Goal: Complete application form

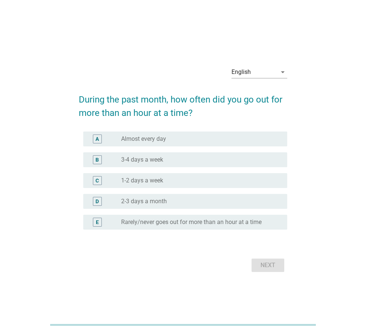
click at [137, 140] on label "Almost every day" at bounding box center [143, 138] width 45 height 7
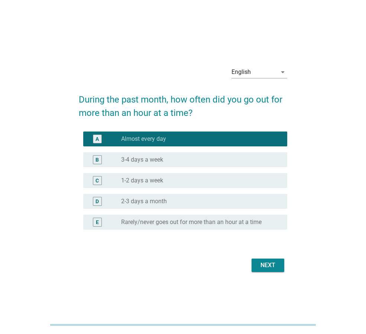
click at [268, 263] on div "Next" at bounding box center [268, 265] width 21 height 9
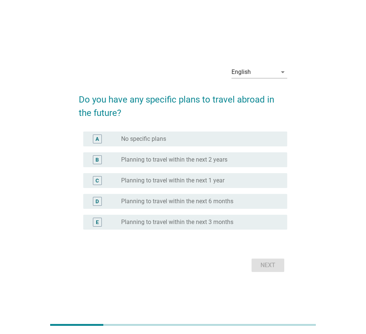
click at [196, 181] on label "Planning to travel within the next 1 year" at bounding box center [172, 180] width 103 height 7
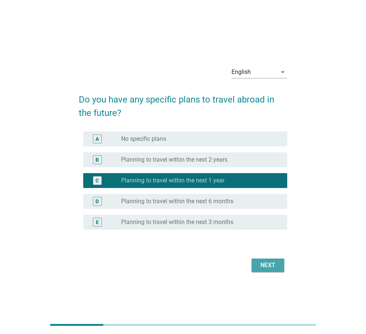
click at [277, 265] on div "Next" at bounding box center [268, 265] width 21 height 9
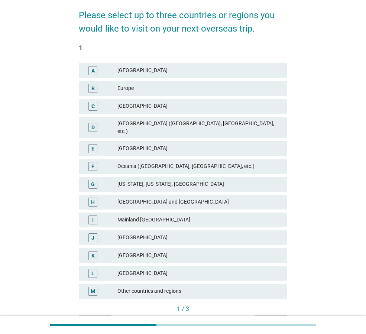
scroll to position [74, 0]
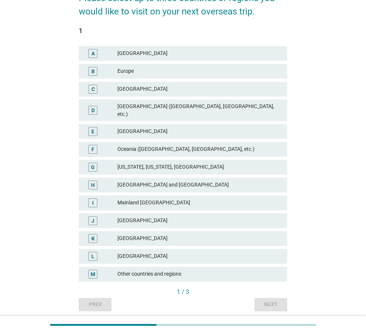
click at [96, 198] on div "I" at bounding box center [92, 202] width 9 height 9
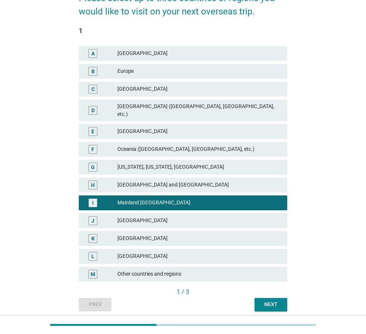
click at [104, 235] on div "K" at bounding box center [101, 238] width 33 height 9
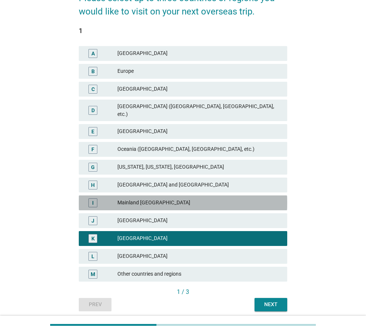
click at [104, 198] on div "I" at bounding box center [101, 202] width 33 height 9
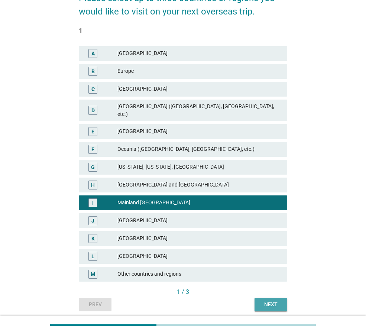
click at [267, 301] on div "Next" at bounding box center [270, 305] width 21 height 8
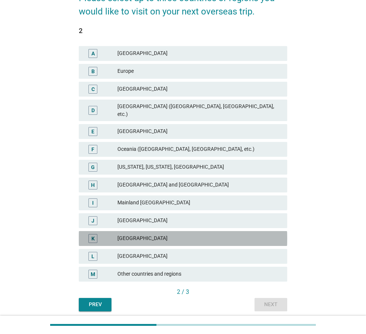
click at [134, 234] on div "[GEOGRAPHIC_DATA]" at bounding box center [199, 238] width 164 height 9
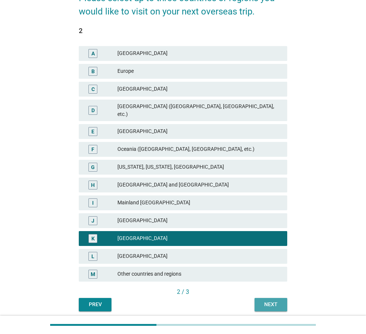
click at [269, 301] on div "Next" at bounding box center [270, 305] width 21 height 8
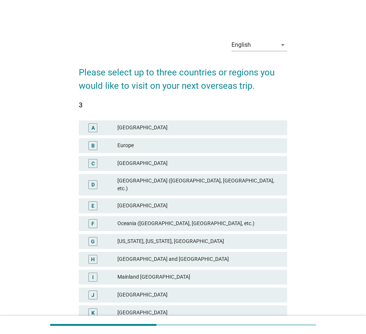
click at [189, 219] on div "Oceania ([GEOGRAPHIC_DATA], [GEOGRAPHIC_DATA], etc.)" at bounding box center [199, 223] width 164 height 9
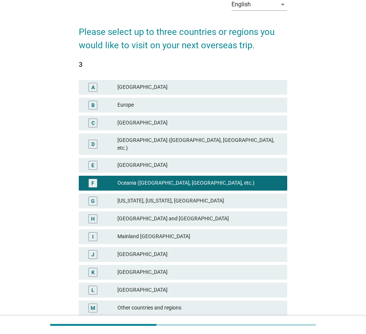
scroll to position [96, 0]
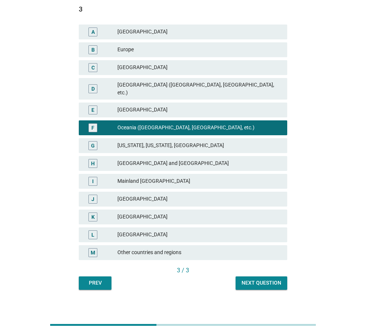
click at [261, 279] on div "Next question" at bounding box center [262, 283] width 40 height 8
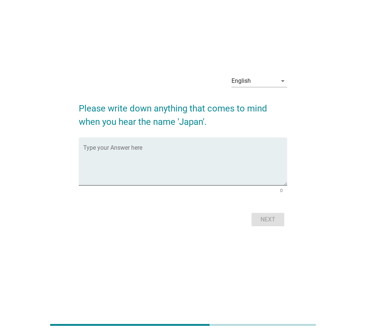
scroll to position [0, 0]
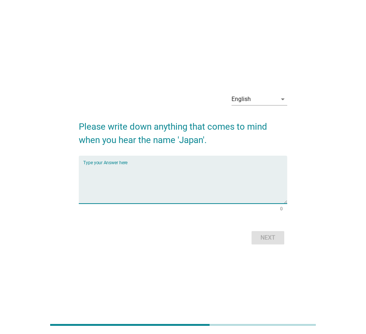
click at [205, 165] on textarea "Type your Answer here" at bounding box center [185, 184] width 204 height 39
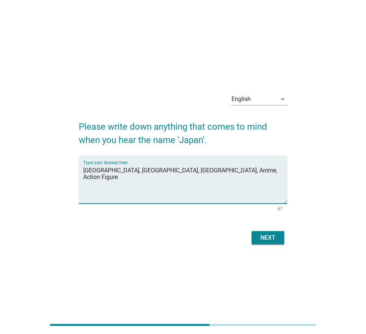
type textarea "[GEOGRAPHIC_DATA], [GEOGRAPHIC_DATA], [GEOGRAPHIC_DATA], Anime, Action Figure"
click at [265, 236] on div "Next" at bounding box center [268, 237] width 21 height 9
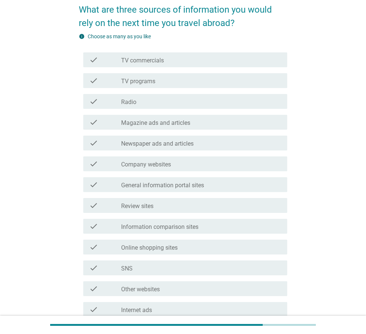
scroll to position [74, 0]
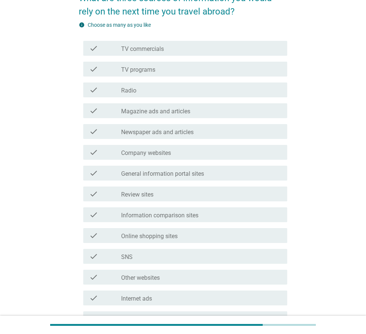
click at [124, 257] on label "SNS" at bounding box center [127, 256] width 12 height 7
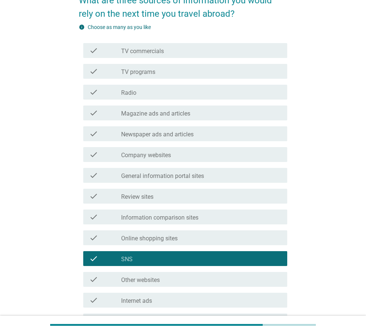
scroll to position [174, 0]
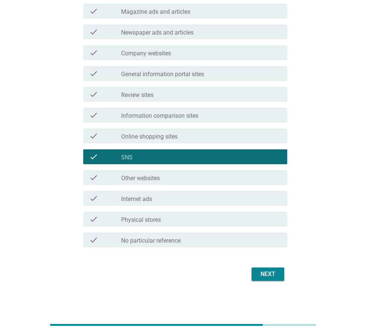
click at [275, 275] on div "Next" at bounding box center [268, 274] width 21 height 9
